Goal: Task Accomplishment & Management: Complete application form

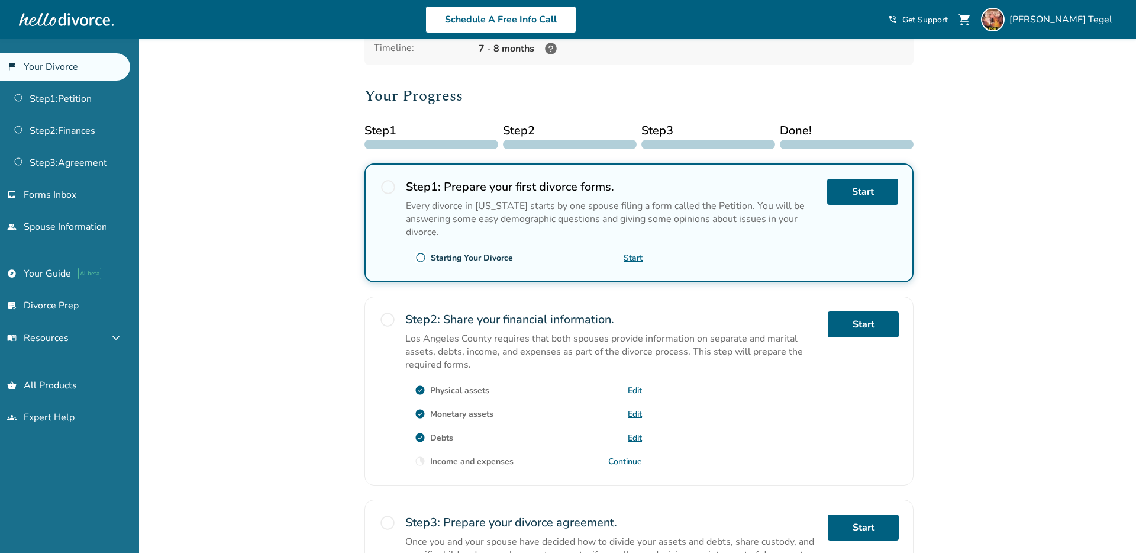
scroll to position [121, 0]
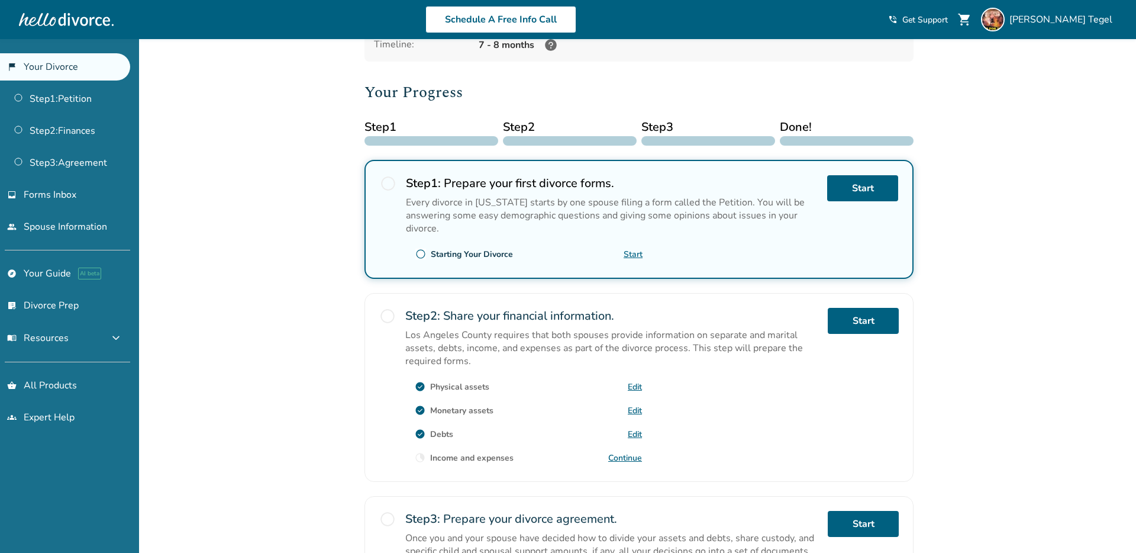
click at [621, 453] on link "Continue" at bounding box center [625, 457] width 34 height 11
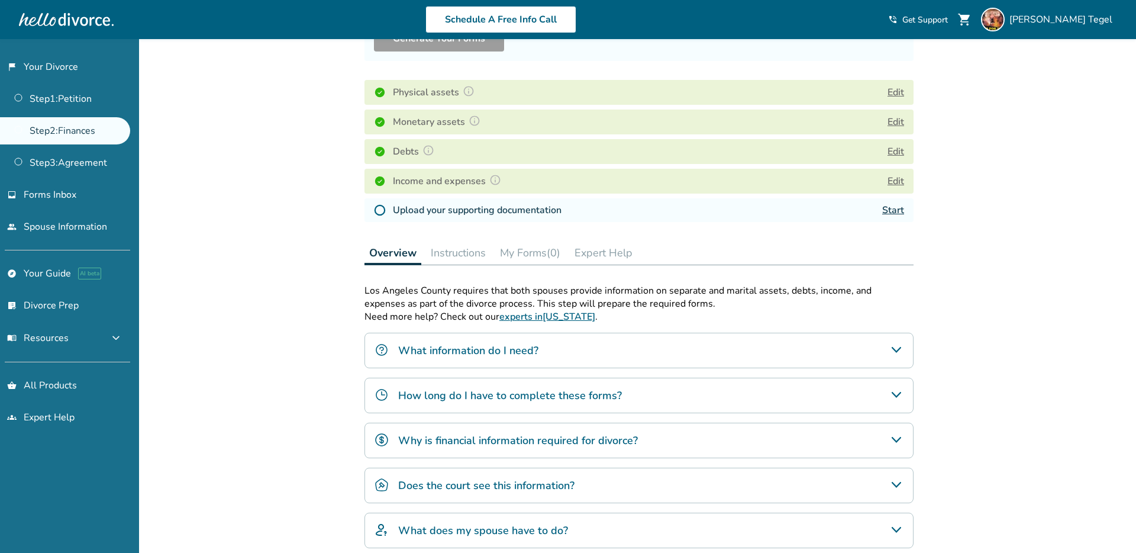
scroll to position [148, 0]
click at [892, 208] on link "Start" at bounding box center [893, 208] width 22 height 13
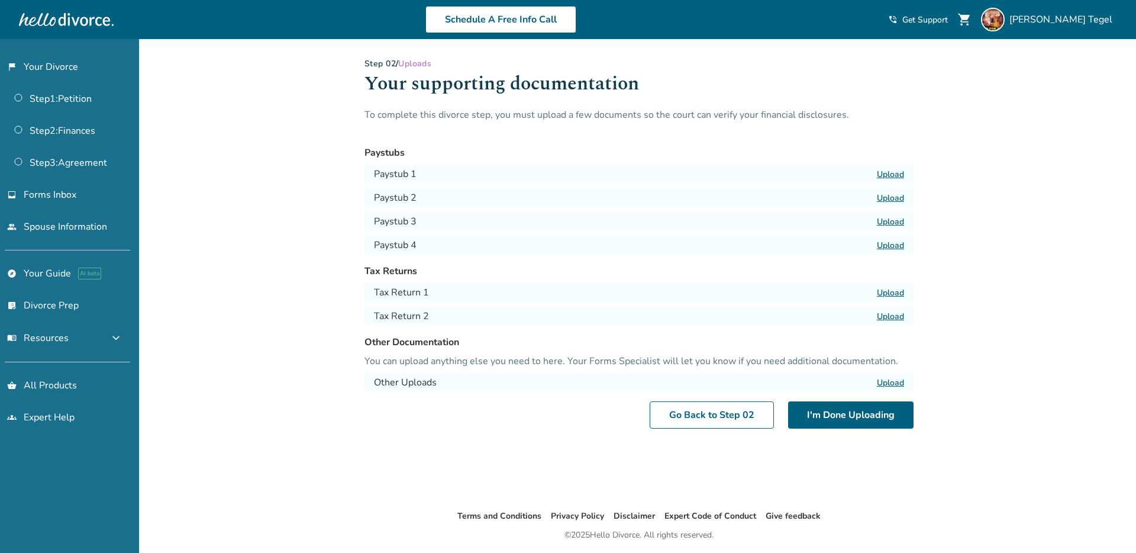
click at [896, 175] on label "Upload" at bounding box center [890, 174] width 27 height 11
click at [0, 0] on input "Upload" at bounding box center [0, 0] width 0 height 0
click at [991, 280] on div "Added to cart Step 0 2 / Uploads Your supporting documentation To complete this…" at bounding box center [568, 315] width 1136 height 553
click at [1012, 284] on div "Added to cart Step 0 2 / Uploads Your supporting documentation To complete this…" at bounding box center [568, 315] width 1136 height 553
click at [896, 172] on label "Upload" at bounding box center [890, 174] width 27 height 11
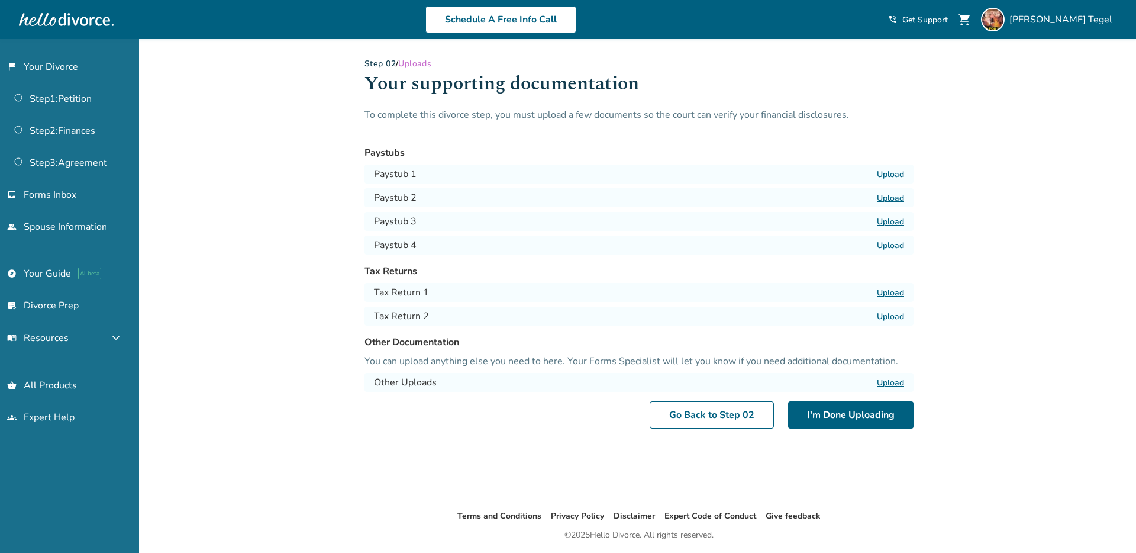
click at [0, 0] on input "Upload" at bounding box center [0, 0] width 0 height 0
click at [889, 198] on label "Upload" at bounding box center [890, 197] width 27 height 11
click at [0, 0] on input "Upload" at bounding box center [0, 0] width 0 height 0
click at [890, 221] on label "Upload" at bounding box center [890, 221] width 27 height 11
click at [0, 0] on input "Upload" at bounding box center [0, 0] width 0 height 0
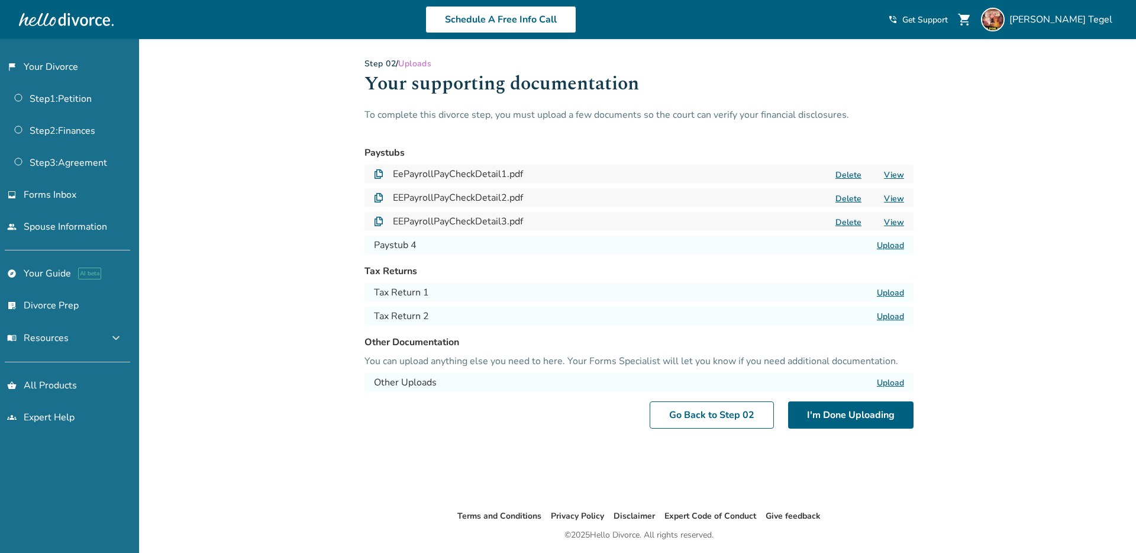
click at [899, 244] on label "Upload" at bounding box center [890, 245] width 27 height 11
click at [0, 0] on input "Upload" at bounding box center [0, 0] width 0 height 0
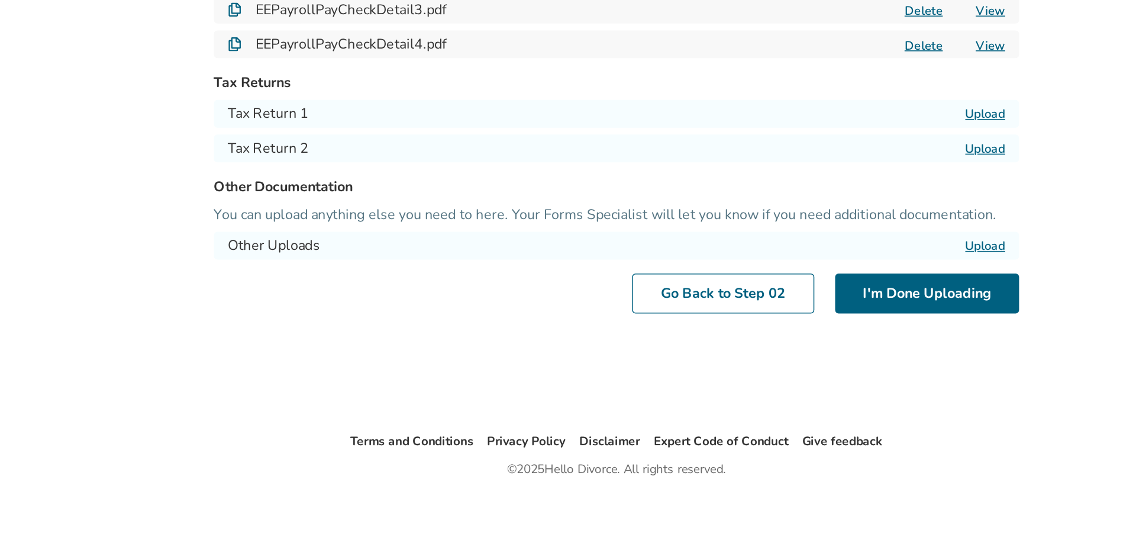
scroll to position [38, 0]
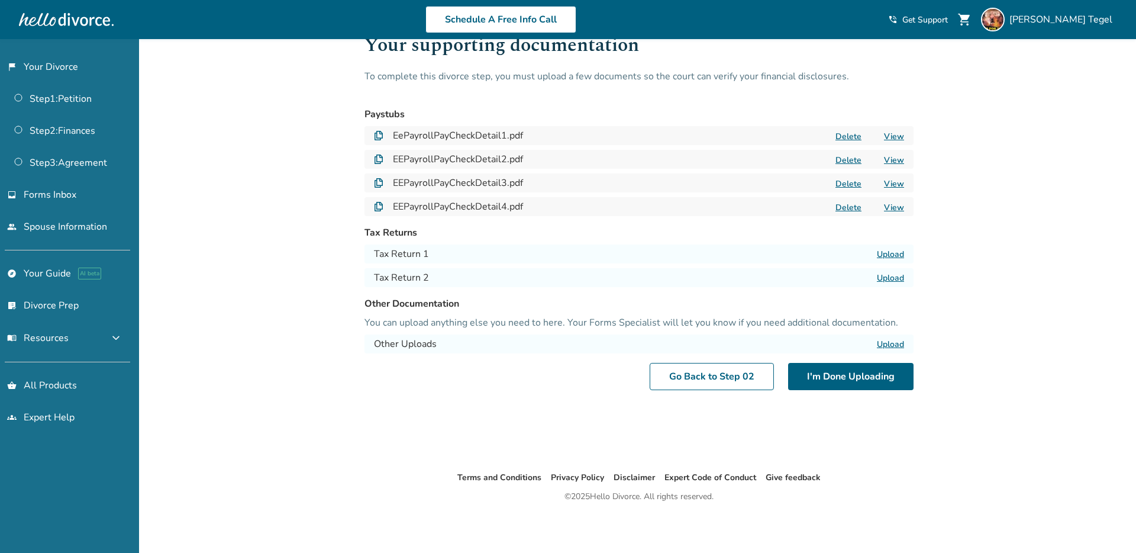
click at [895, 254] on label "Upload" at bounding box center [890, 254] width 27 height 11
click at [0, 0] on input "Upload" at bounding box center [0, 0] width 0 height 0
click at [887, 276] on label "Upload" at bounding box center [890, 277] width 27 height 11
click at [0, 0] on input "Upload" at bounding box center [0, 0] width 0 height 0
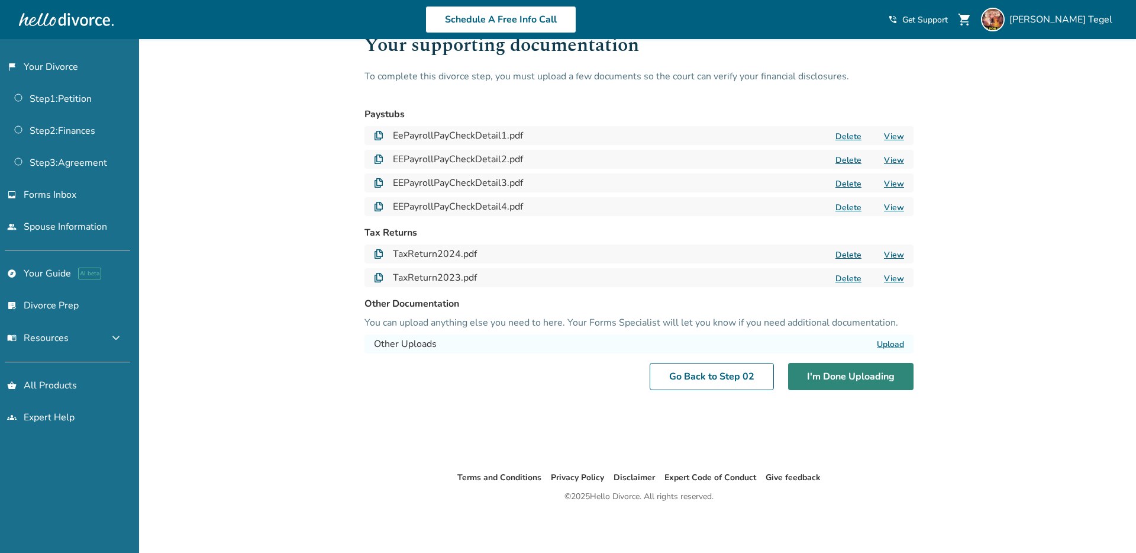
click at [842, 376] on button "I'm Done Uploading" at bounding box center [850, 376] width 125 height 27
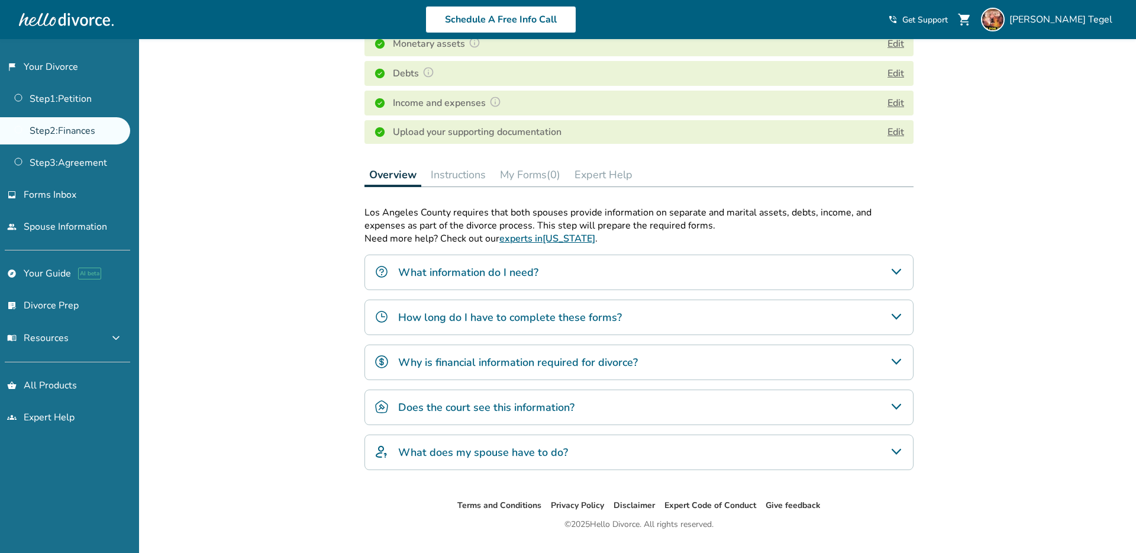
scroll to position [251, 0]
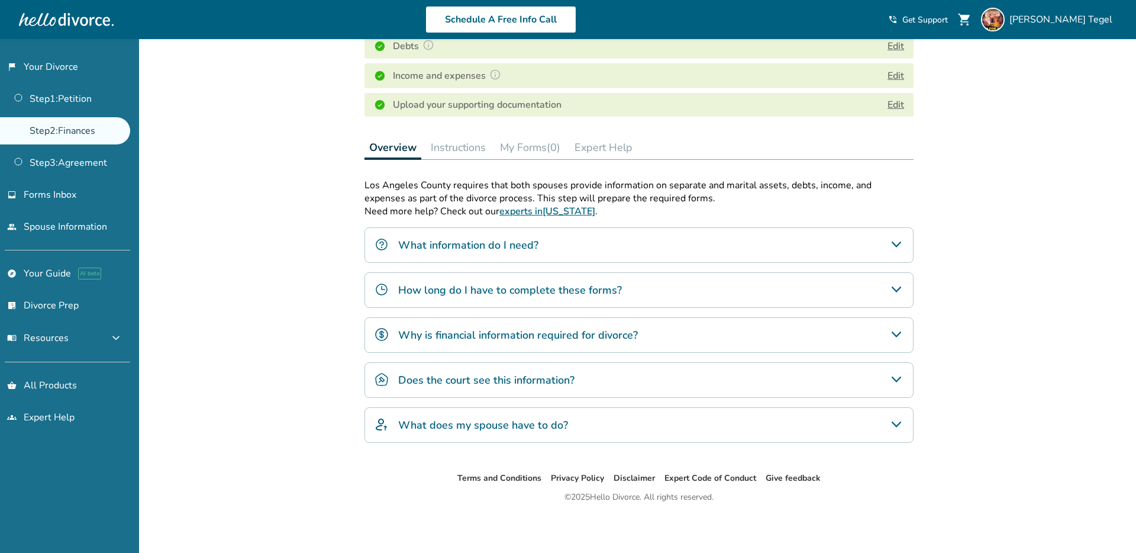
click at [459, 147] on button "Instructions" at bounding box center [458, 148] width 64 height 24
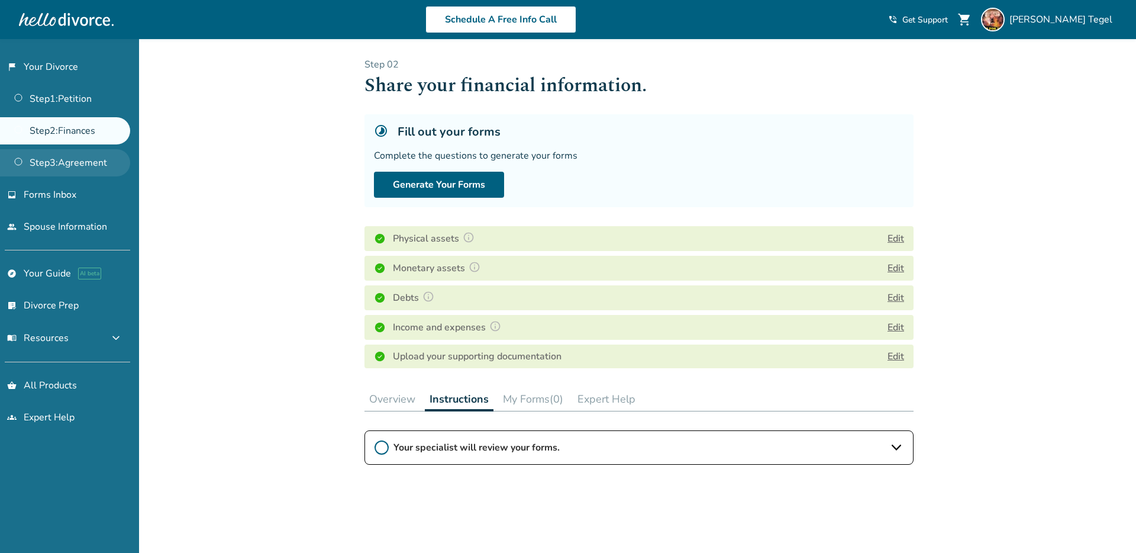
click at [61, 166] on link "Step 3 : Agreement" at bounding box center [65, 162] width 130 height 27
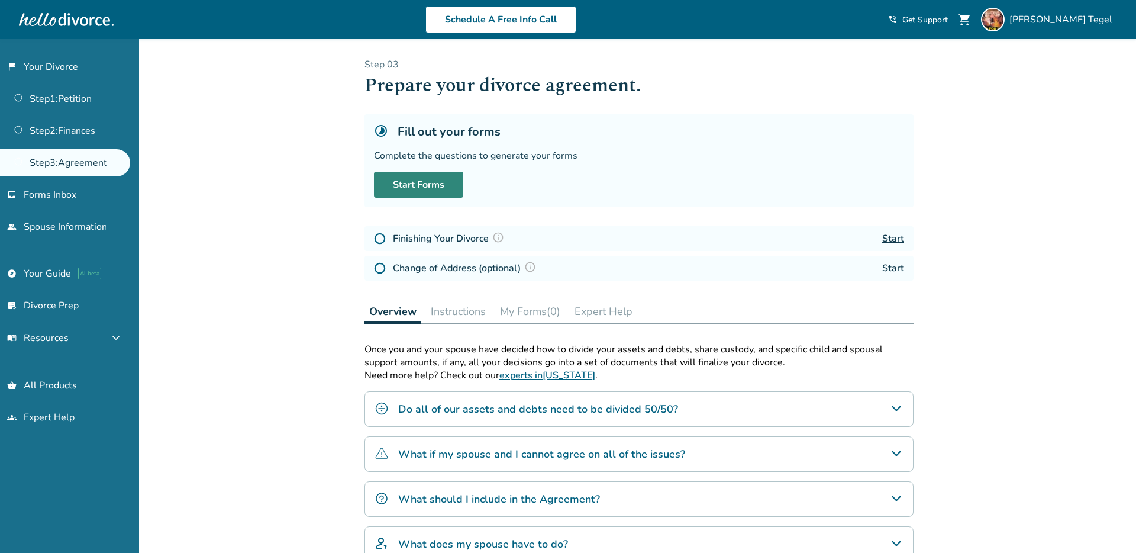
click at [401, 191] on link "Start Forms" at bounding box center [418, 185] width 89 height 26
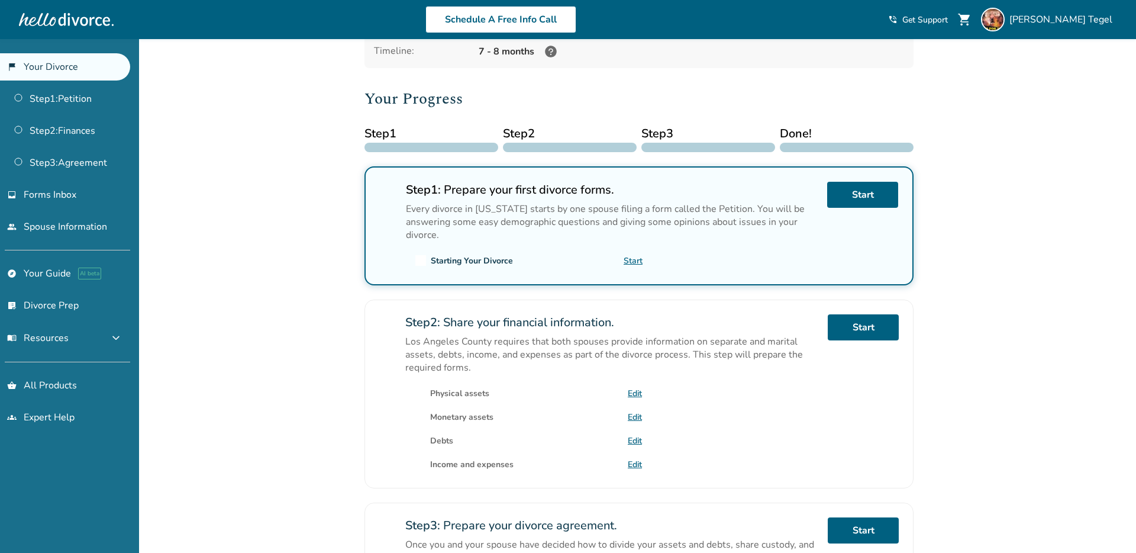
scroll to position [108, 0]
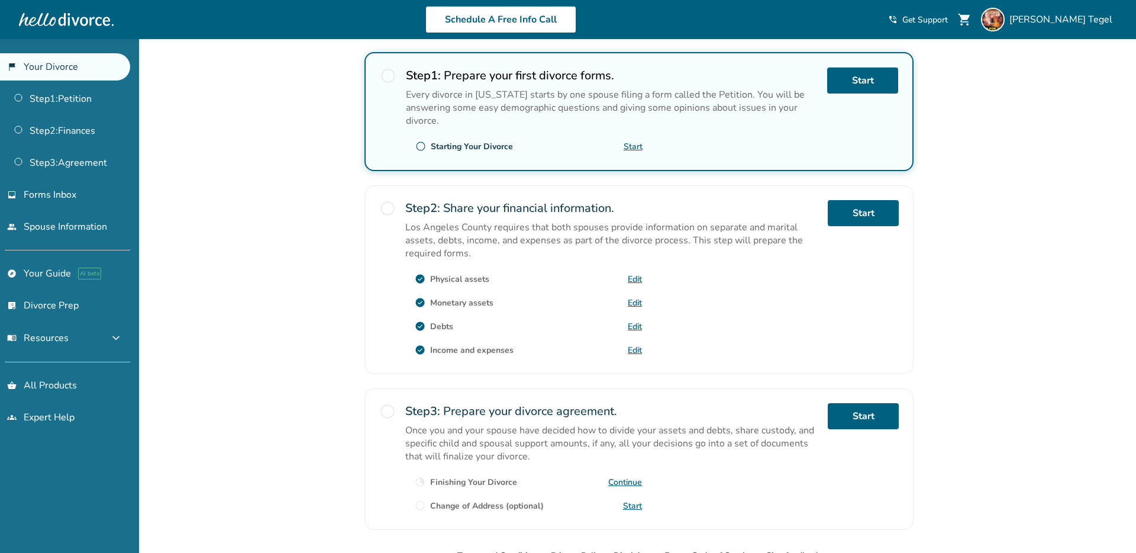
scroll to position [304, 0]
